Goal: Book appointment/travel/reservation

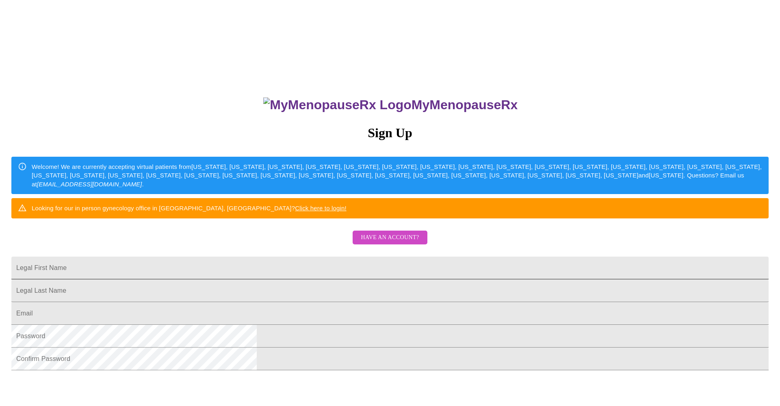
click at [310, 280] on input "Legal First Name" at bounding box center [389, 268] width 757 height 23
type input "[PERSON_NAME]"
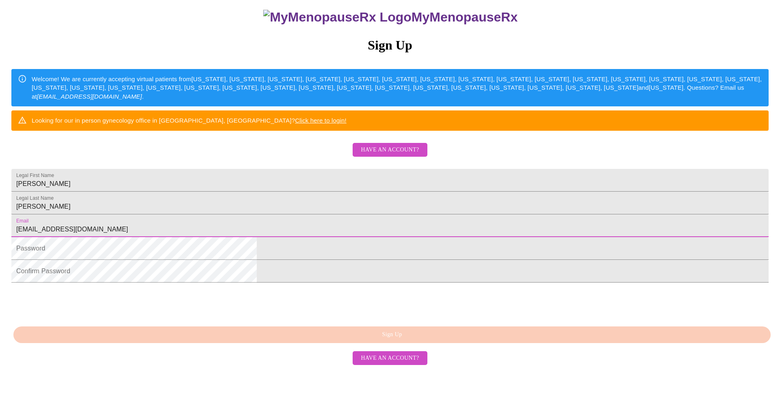
scroll to position [112, 0]
type input "[EMAIL_ADDRESS][DOMAIN_NAME]"
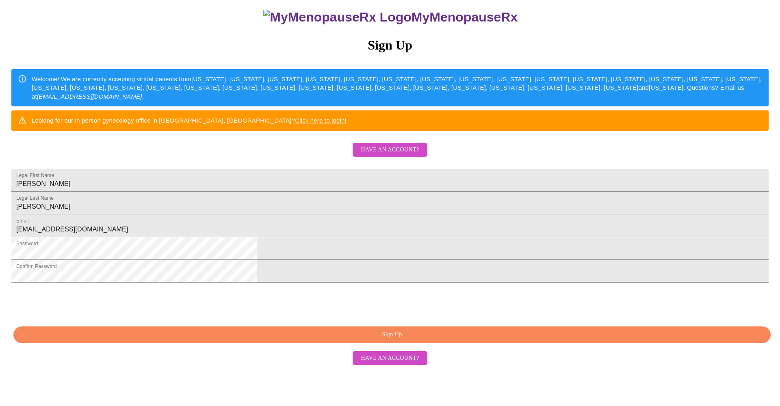
click at [346, 340] on span "Sign Up" at bounding box center [392, 335] width 739 height 10
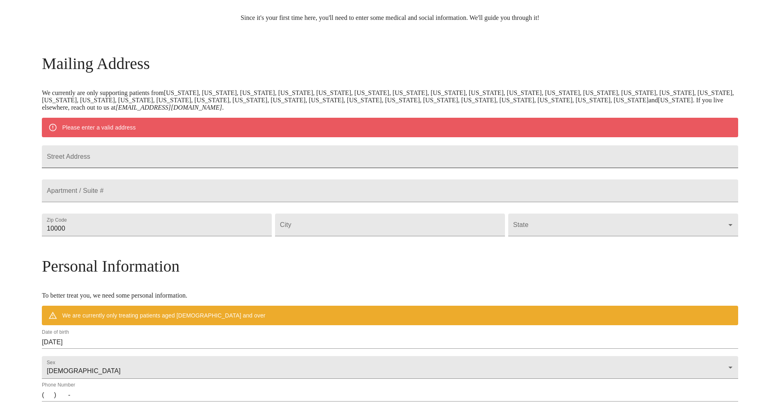
click at [169, 167] on input "Street Address" at bounding box center [390, 156] width 696 height 23
type input "912 [PERSON_NAME] Dr"
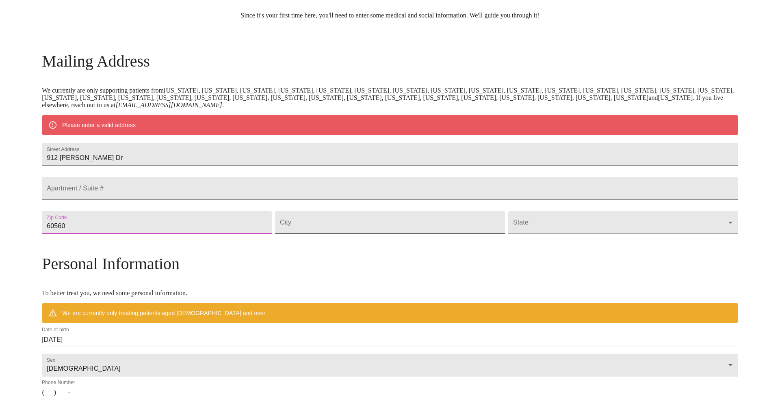
type input "60560"
click at [330, 234] on input "Street Address" at bounding box center [390, 222] width 230 height 23
type input "[GEOGRAPHIC_DATA]"
click at [509, 241] on body "MyMenopauseRx Welcome to MyMenopauseRx Since it's your first time here, you'll …" at bounding box center [390, 236] width 774 height 633
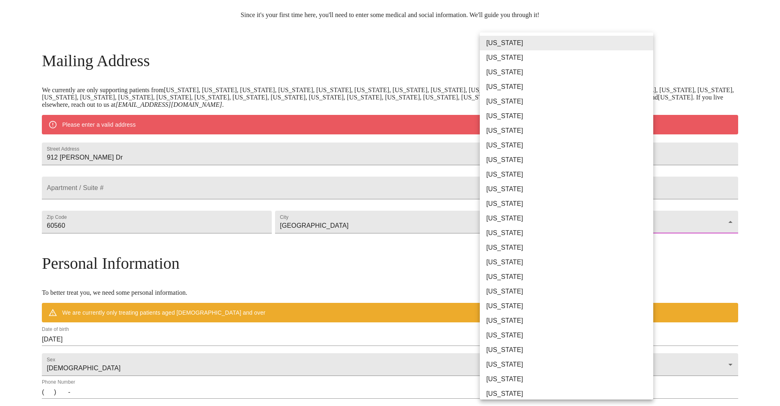
click at [505, 221] on li "[US_STATE]" at bounding box center [566, 218] width 173 height 15
type input "[US_STATE]"
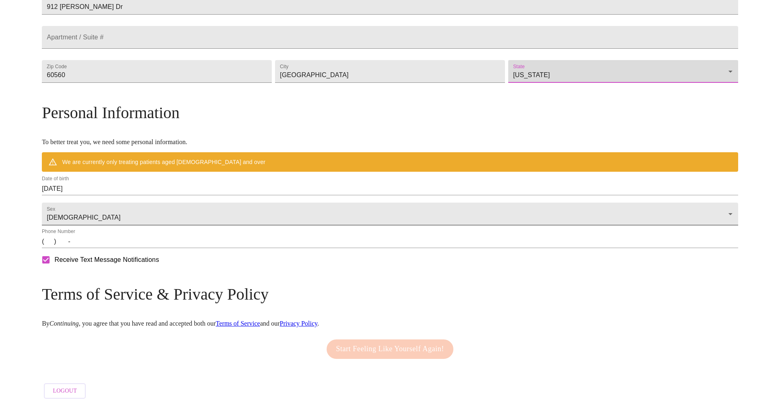
scroll to position [228, 0]
click at [186, 187] on input "[DATE]" at bounding box center [390, 188] width 696 height 13
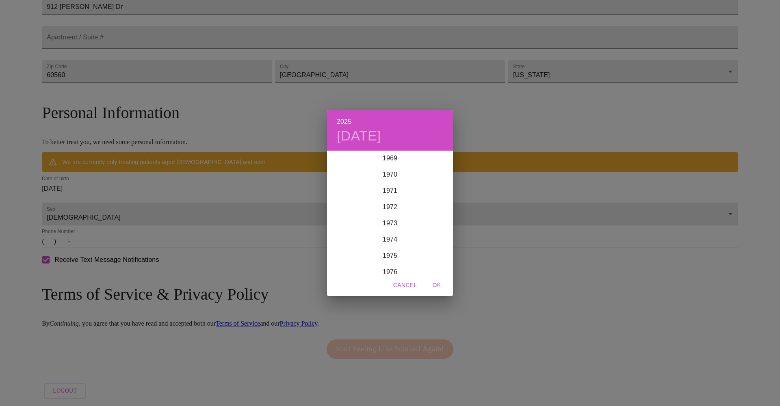
scroll to position [1140, 0]
click at [396, 226] on div "1973" at bounding box center [390, 223] width 126 height 16
click at [351, 199] on div "Apr" at bounding box center [348, 197] width 42 height 30
click at [390, 223] on p "18" at bounding box center [390, 223] width 7 height 8
click at [441, 286] on span "OK" at bounding box center [437, 285] width 20 height 10
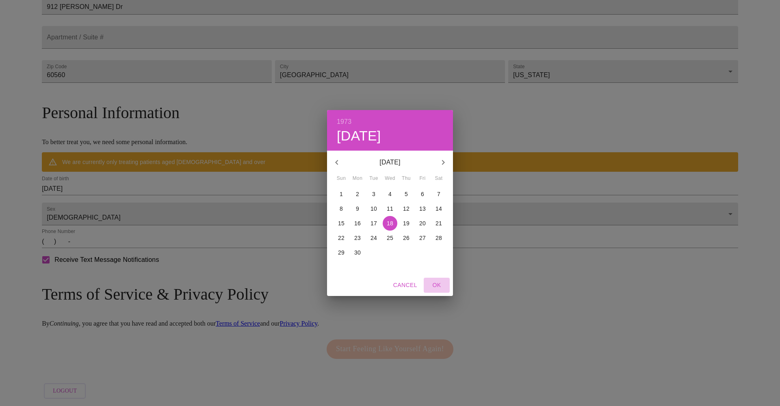
type input "[DATE]"
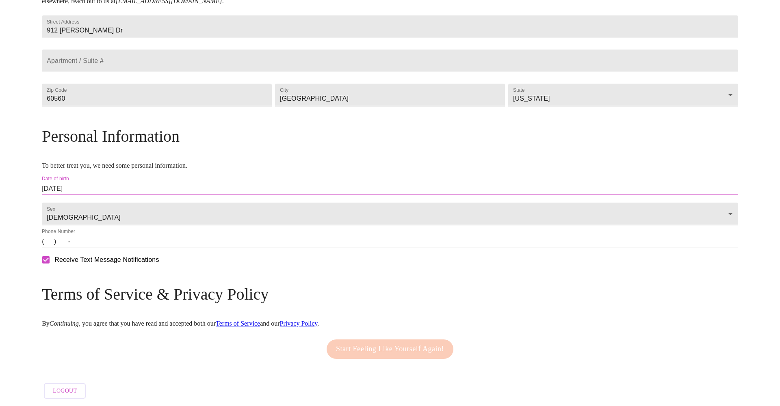
click at [206, 184] on input "[DATE]" at bounding box center [390, 188] width 696 height 13
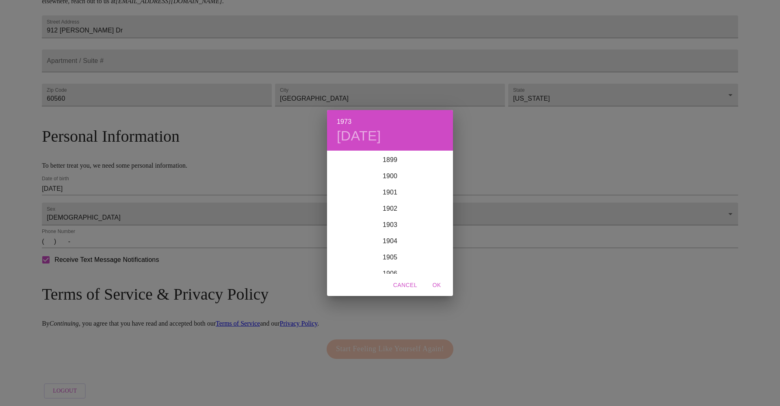
scroll to position [1154, 0]
click at [397, 214] on div "1973" at bounding box center [390, 213] width 126 height 16
click at [435, 198] on div "Jun" at bounding box center [432, 197] width 42 height 30
click at [443, 161] on icon "button" at bounding box center [443, 162] width 3 height 5
click at [337, 163] on icon "button" at bounding box center [336, 162] width 3 height 5
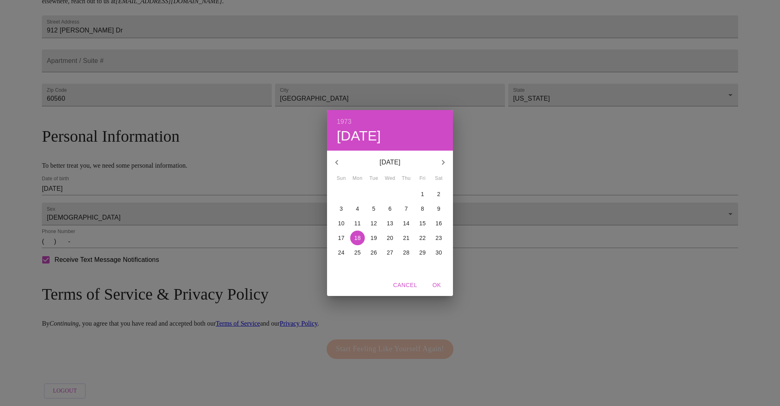
click at [337, 163] on icon "button" at bounding box center [336, 162] width 3 height 5
click at [443, 161] on icon "button" at bounding box center [443, 162] width 3 height 5
click at [333, 162] on icon "button" at bounding box center [337, 163] width 10 height 10
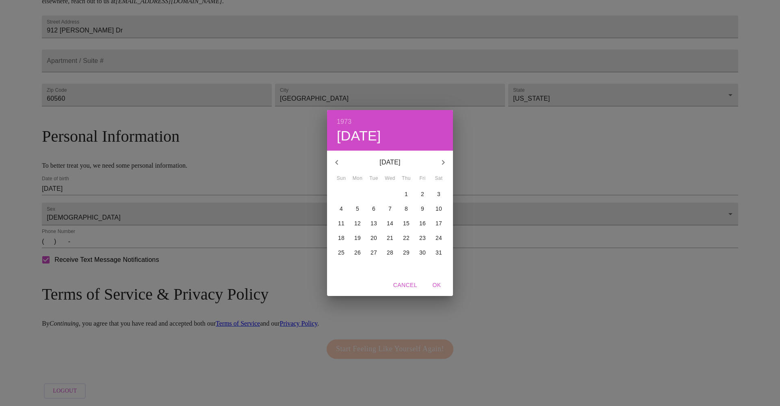
click at [445, 161] on icon "button" at bounding box center [443, 163] width 10 height 10
click at [391, 223] on p "18" at bounding box center [390, 223] width 7 height 8
click at [436, 285] on span "OK" at bounding box center [437, 285] width 20 height 10
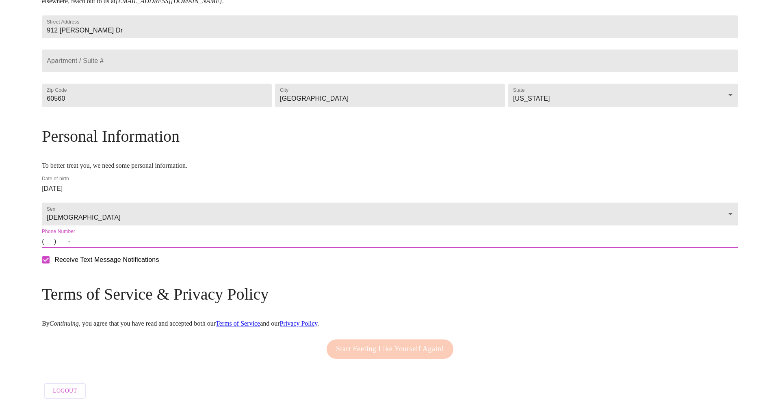
click at [132, 241] on input "(   )    -" at bounding box center [390, 241] width 696 height 13
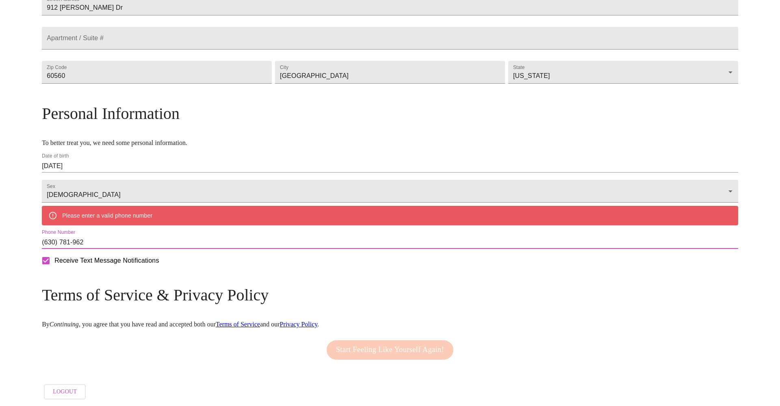
type input "[PHONE_NUMBER]"
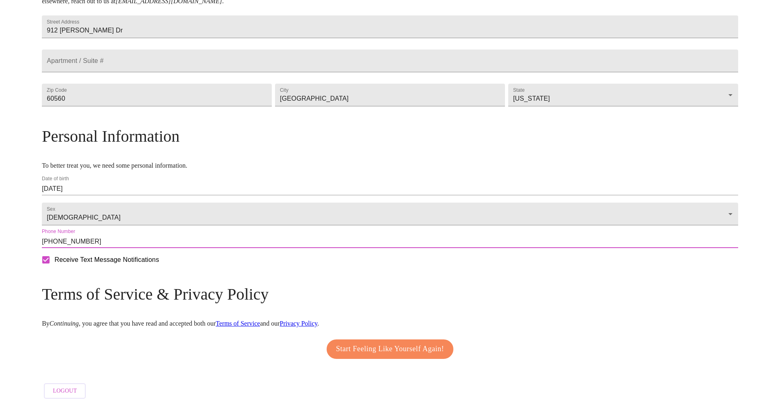
scroll to position [209, 0]
click at [402, 346] on span "Start Feeling Like Yourself Again!" at bounding box center [390, 349] width 108 height 13
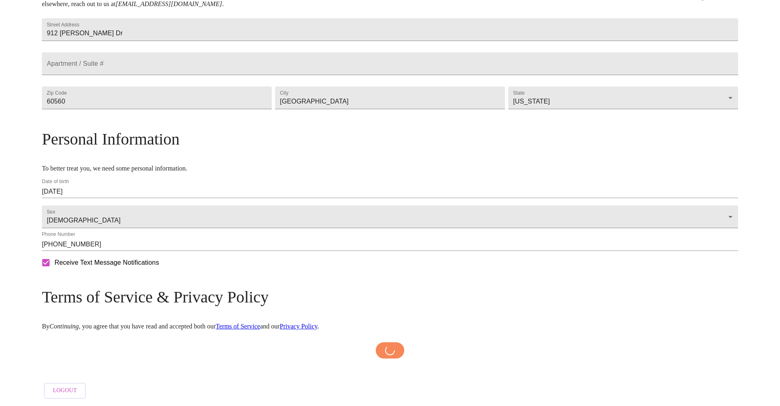
scroll to position [206, 0]
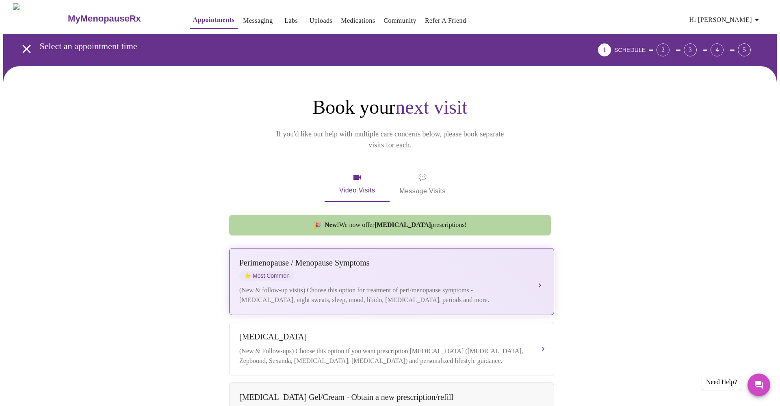
click at [537, 273] on button "[MEDICAL_DATA] / Menopause Symptoms ⭐ Most Common (New & follow-up visits) Choo…" at bounding box center [391, 281] width 325 height 67
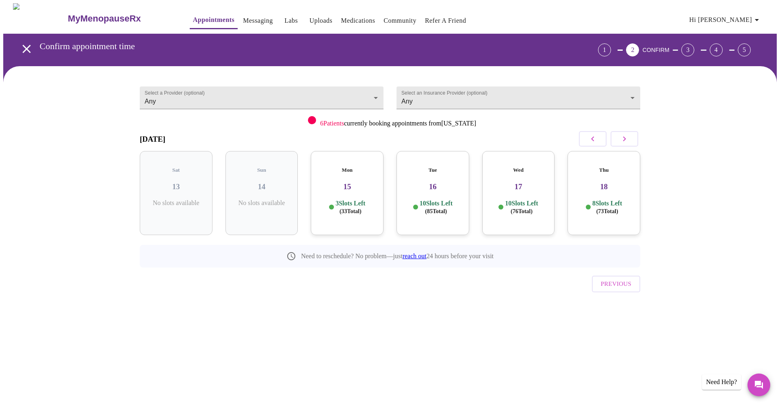
scroll to position [0, 0]
click at [360, 188] on div "Mon 15 3 Slots Left ( 33 Total)" at bounding box center [347, 193] width 73 height 84
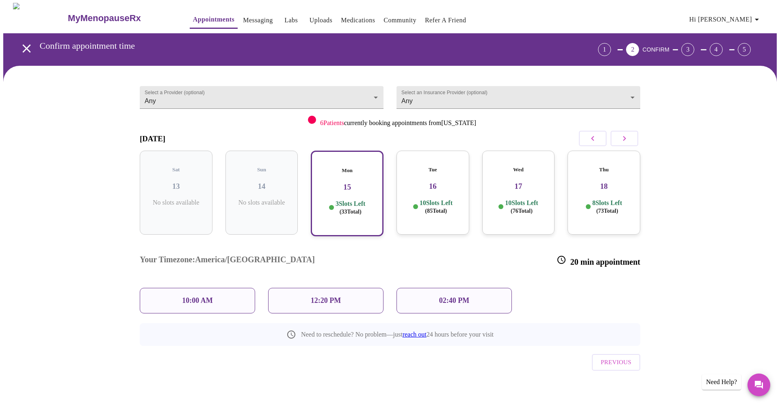
scroll to position [0, 0]
click at [435, 288] on div "02:40 PM" at bounding box center [454, 301] width 115 height 26
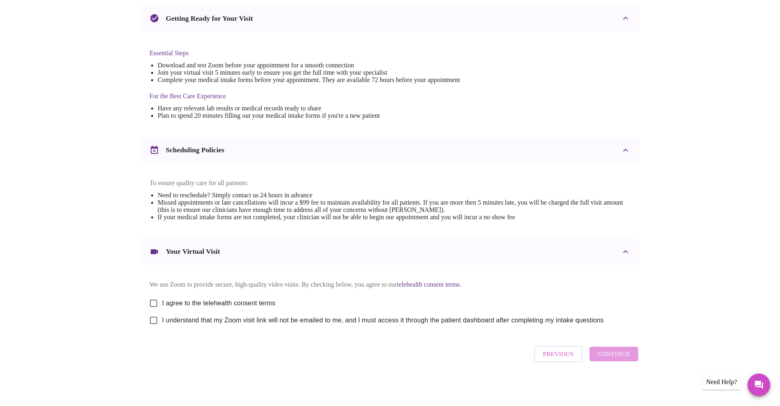
scroll to position [184, 0]
click at [157, 300] on input "I agree to the telehealth consent terms" at bounding box center [153, 303] width 17 height 17
checkbox input "true"
click at [154, 322] on input "I understand that my Zoom visit link will not be emailed to me, and I must acce…" at bounding box center [153, 320] width 17 height 17
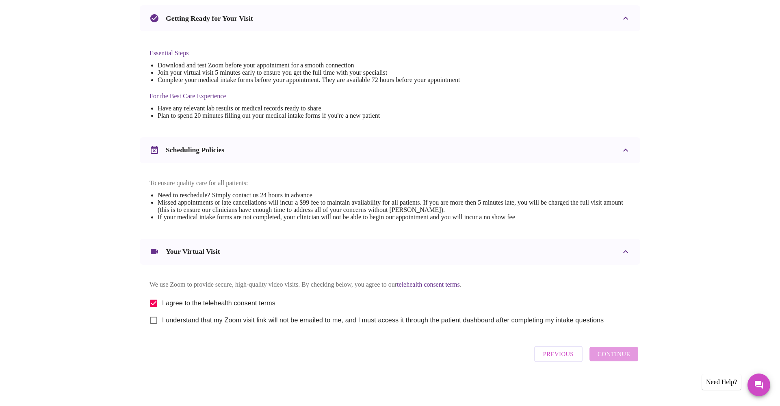
checkbox input "true"
click at [602, 355] on span "Continue" at bounding box center [614, 354] width 33 height 11
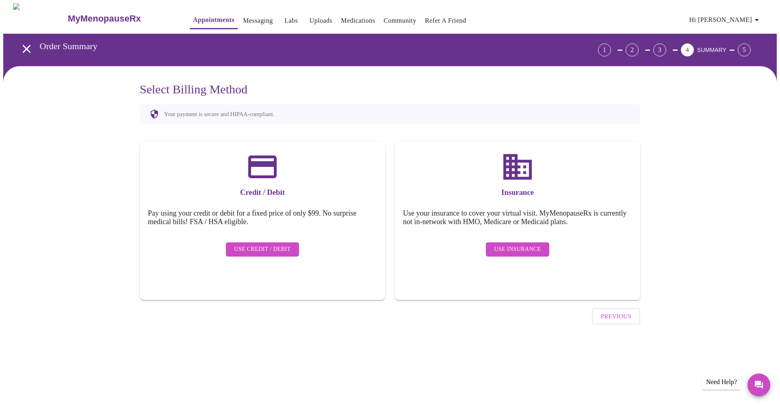
scroll to position [0, 0]
click at [269, 245] on span "Use Credit / Debit" at bounding box center [262, 250] width 57 height 10
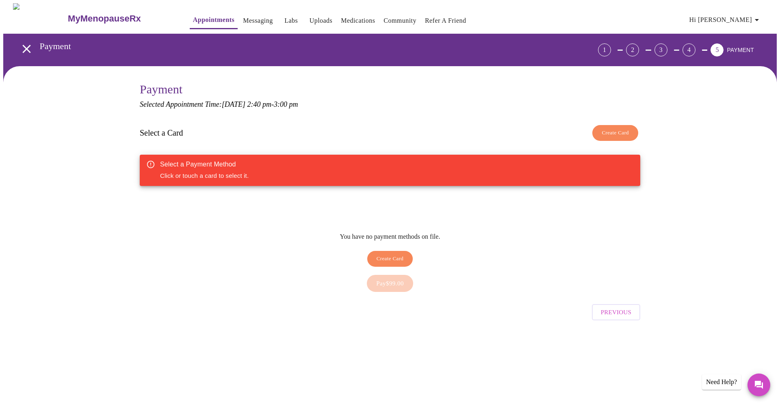
click at [388, 260] on button "Create Card" at bounding box center [390, 259] width 46 height 16
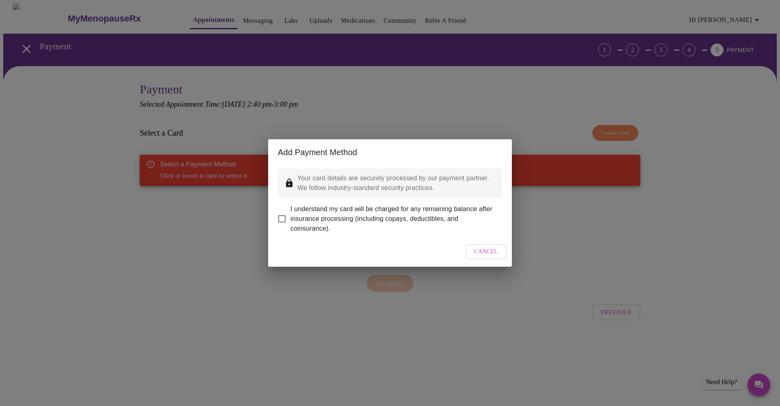
click at [277, 213] on input "I understand my card will be charged for any remaining balance after insurance …" at bounding box center [281, 218] width 17 height 17
checkbox input "true"
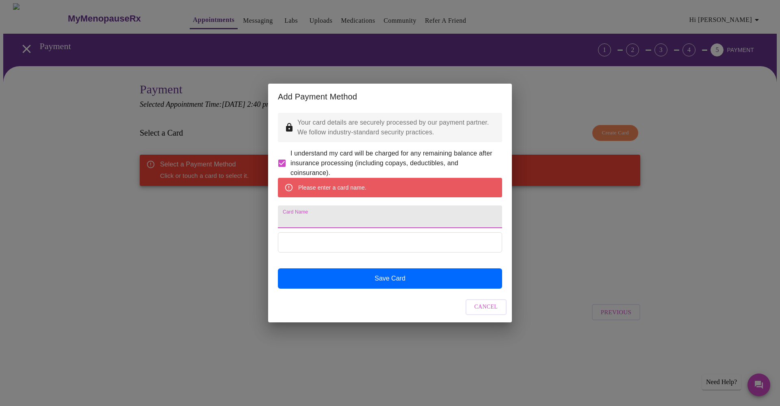
click at [320, 217] on input "Card Name" at bounding box center [390, 217] width 224 height 23
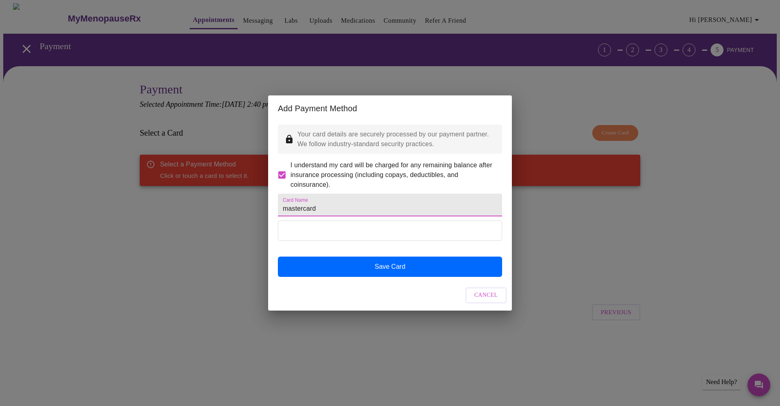
type input "mastercard"
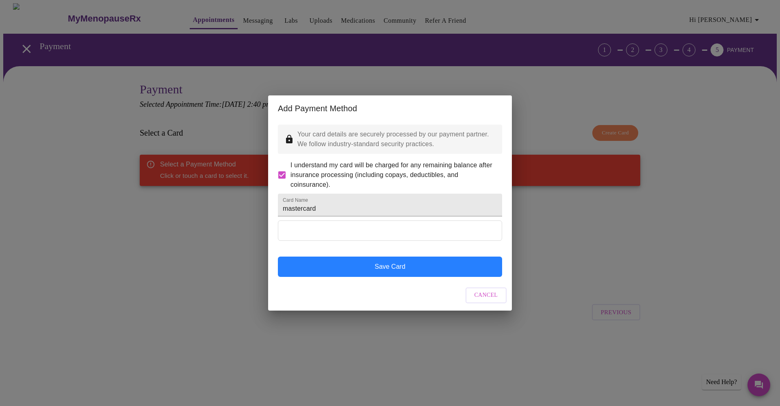
click at [438, 277] on button "Save Card" at bounding box center [390, 267] width 224 height 20
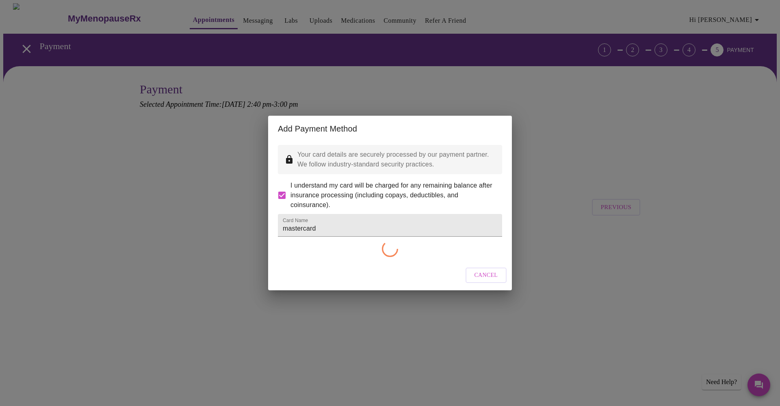
checkbox input "false"
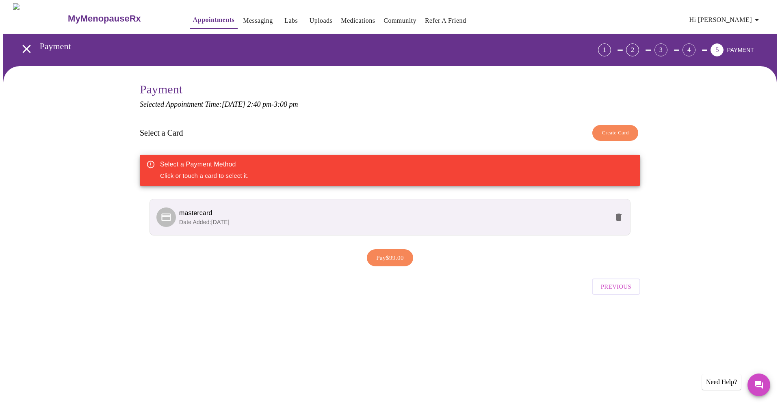
click at [620, 287] on span "Previous" at bounding box center [616, 287] width 30 height 11
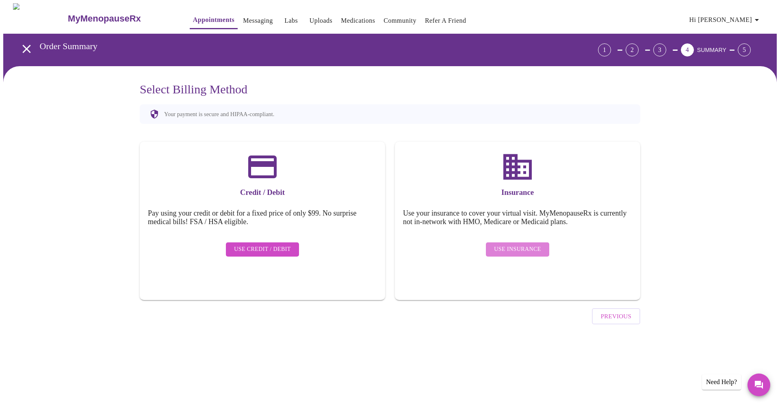
click at [522, 245] on span "Use Insurance" at bounding box center [517, 250] width 47 height 10
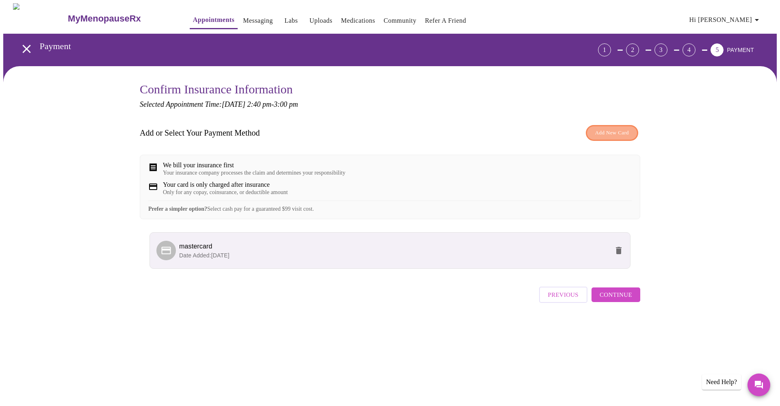
click at [602, 135] on span "Add New Card" at bounding box center [612, 132] width 34 height 9
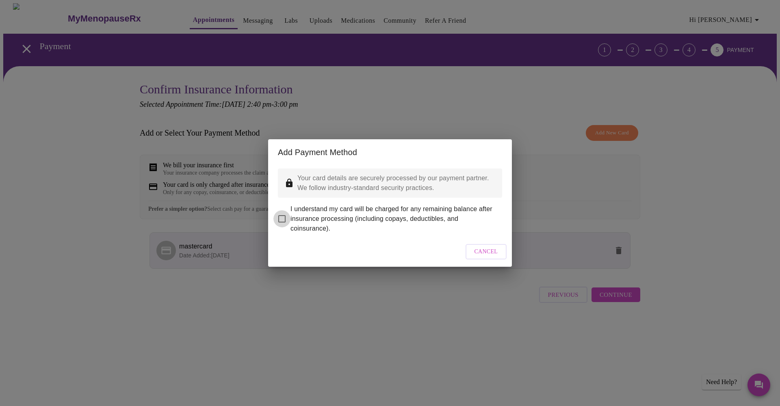
click at [286, 214] on input "I understand my card will be charged for any remaining balance after insurance …" at bounding box center [281, 218] width 17 height 17
checkbox input "true"
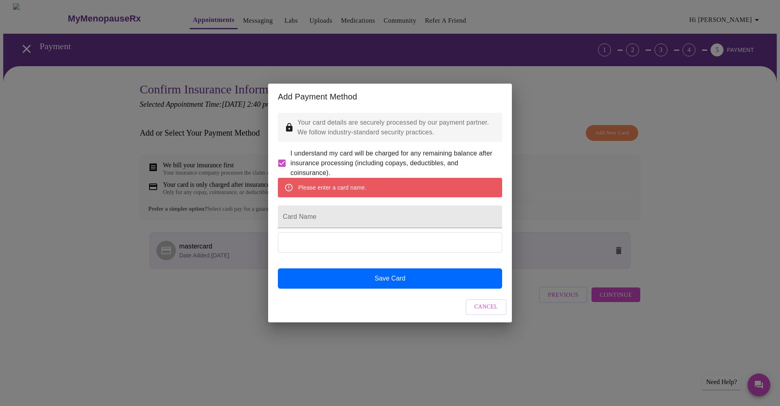
click at [484, 312] on span "Cancel" at bounding box center [487, 307] width 24 height 10
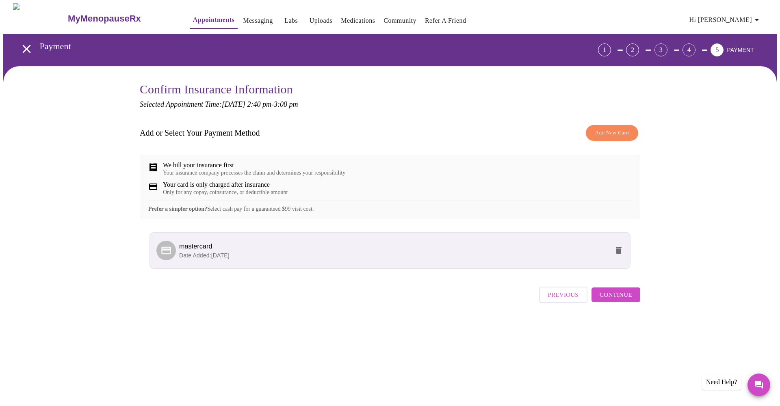
scroll to position [0, 0]
click at [616, 300] on span "Continue" at bounding box center [616, 295] width 33 height 11
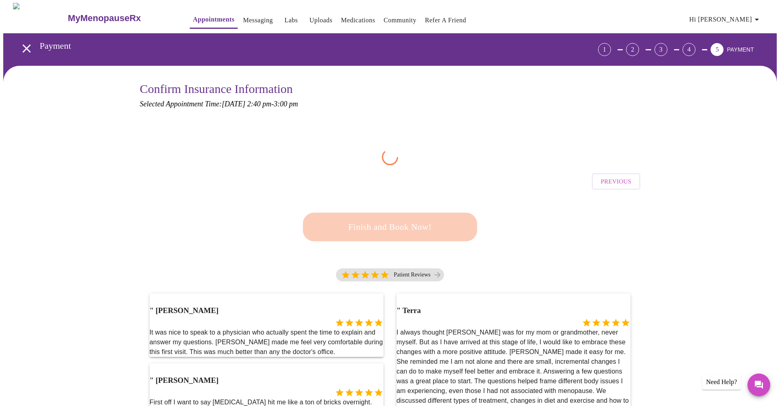
scroll to position [0, 0]
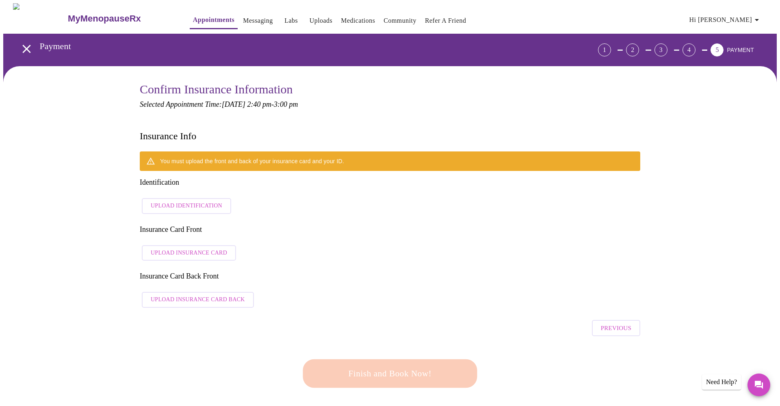
click at [200, 201] on span "Upload Identification" at bounding box center [187, 206] width 72 height 10
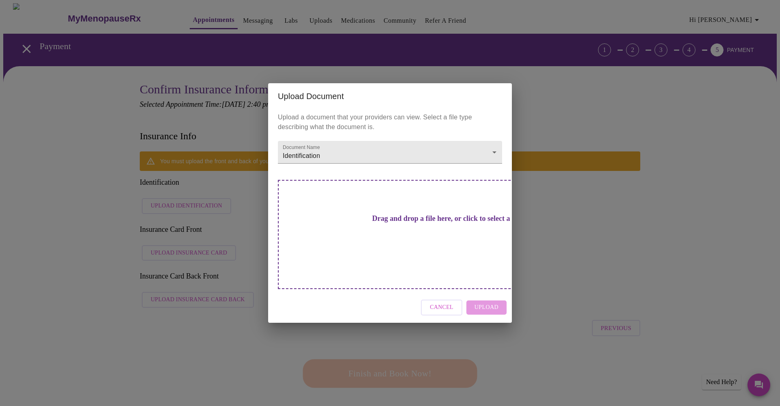
click at [458, 300] on button "Cancel" at bounding box center [441, 308] width 41 height 16
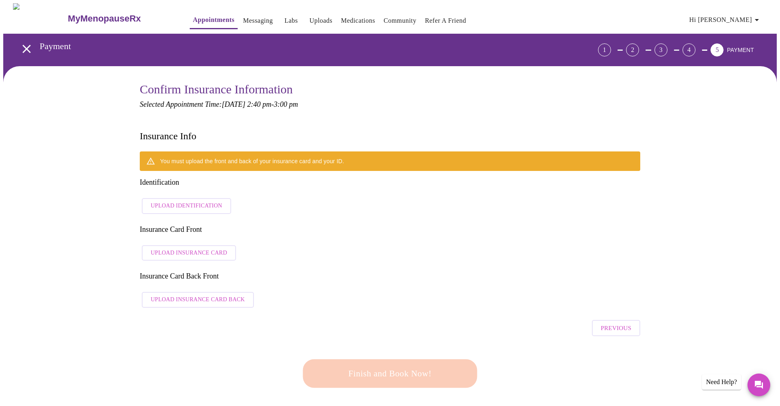
click at [756, 19] on icon "button" at bounding box center [757, 20] width 10 height 10
click at [746, 64] on li "Log out" at bounding box center [743, 61] width 37 height 15
